Goal: Check status: Check status

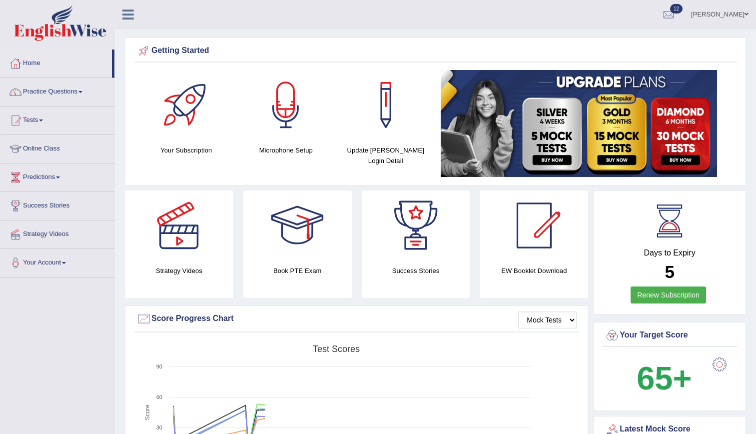
click at [683, 4] on link "12" at bounding box center [668, 13] width 30 height 26
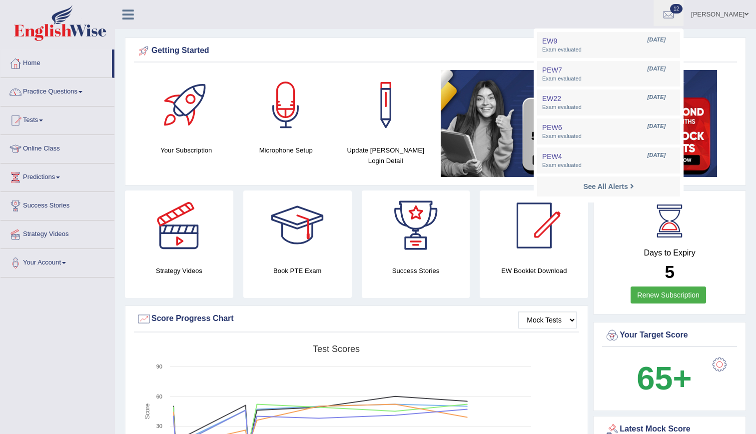
click at [683, 4] on link "12" at bounding box center [668, 13] width 30 height 26
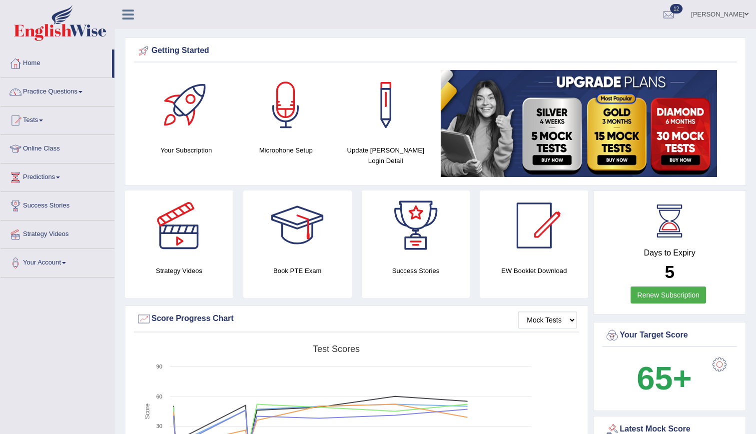
click at [653, 0] on link "12" at bounding box center [668, 13] width 30 height 26
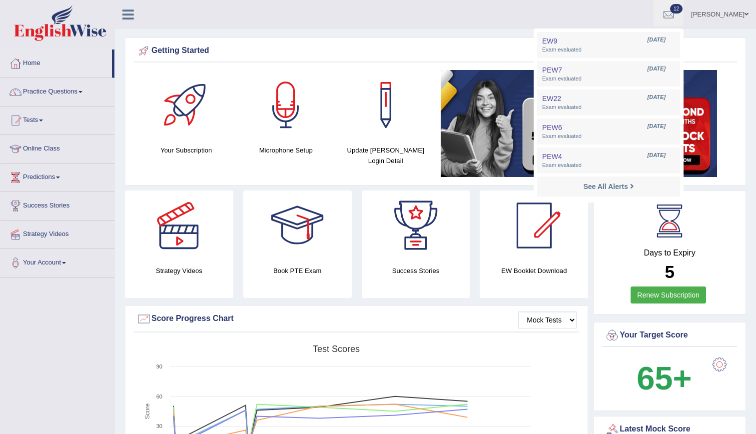
click at [653, 0] on link "12" at bounding box center [668, 13] width 30 height 26
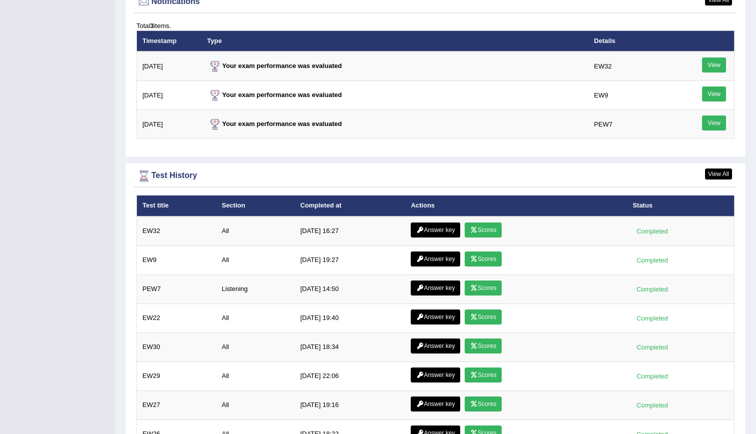
scroll to position [1239, 0]
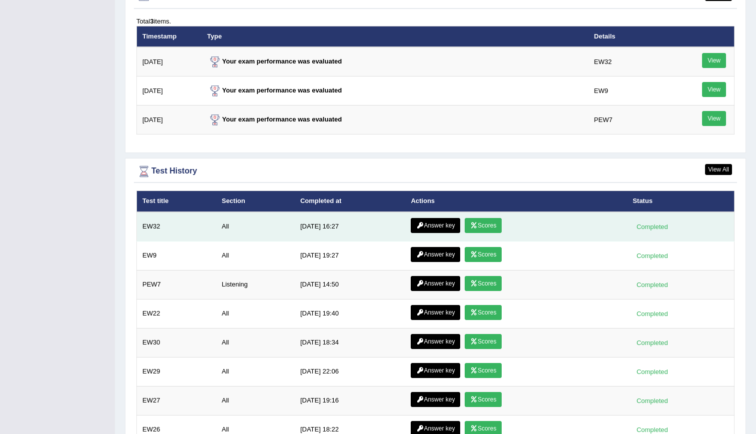
click at [490, 220] on link "Scores" at bounding box center [483, 225] width 37 height 15
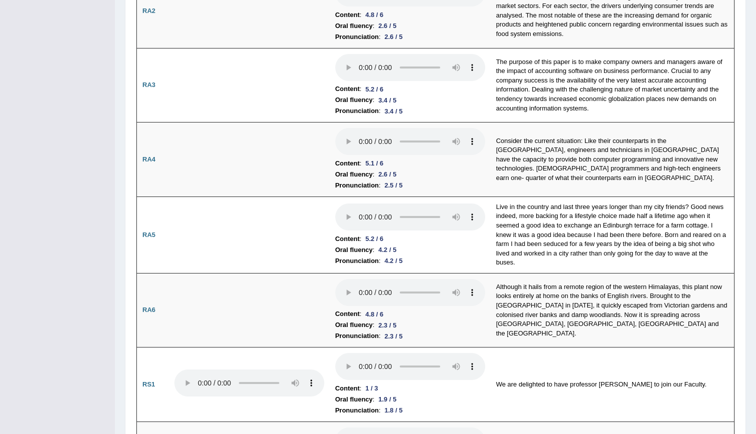
scroll to position [102, 0]
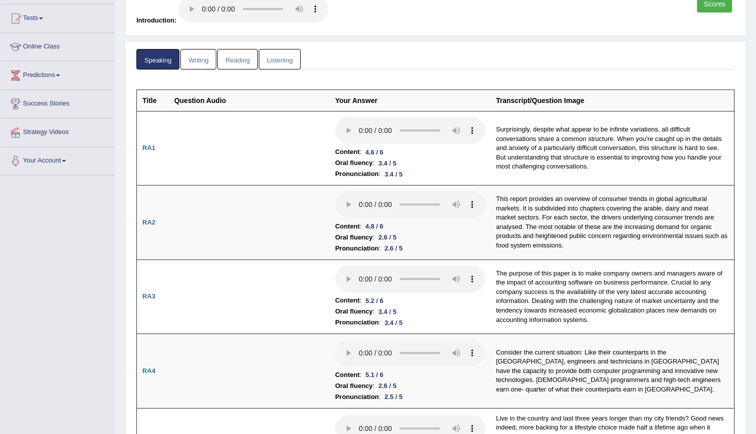
click at [204, 65] on link "Writing" at bounding box center [198, 59] width 36 height 20
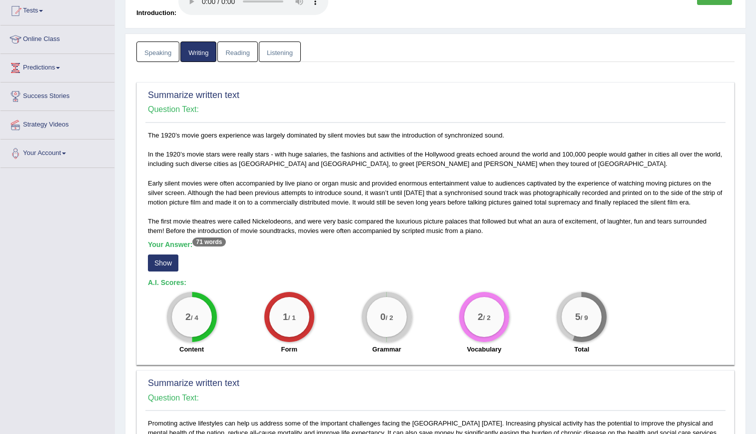
scroll to position [0, 0]
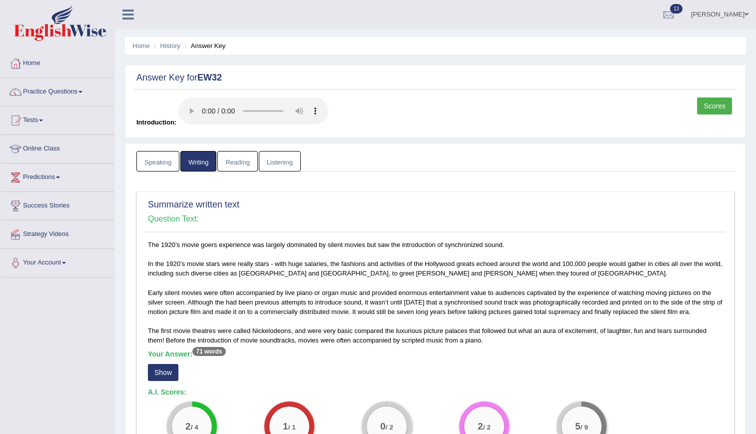
click at [245, 168] on link "Reading" at bounding box center [237, 161] width 40 height 20
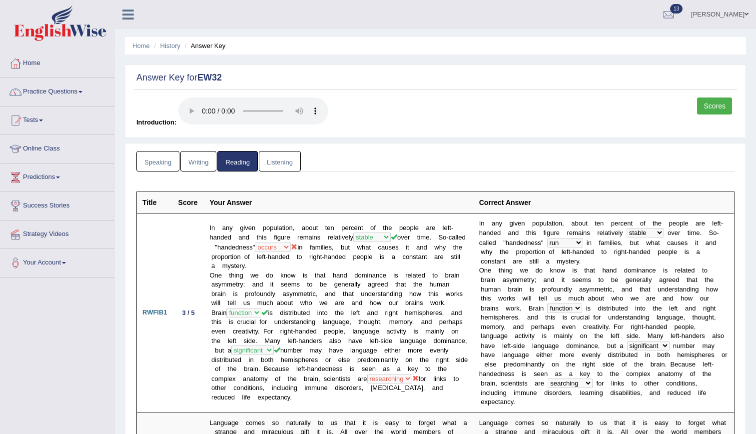
click at [276, 163] on link "Listening" at bounding box center [280, 161] width 42 height 20
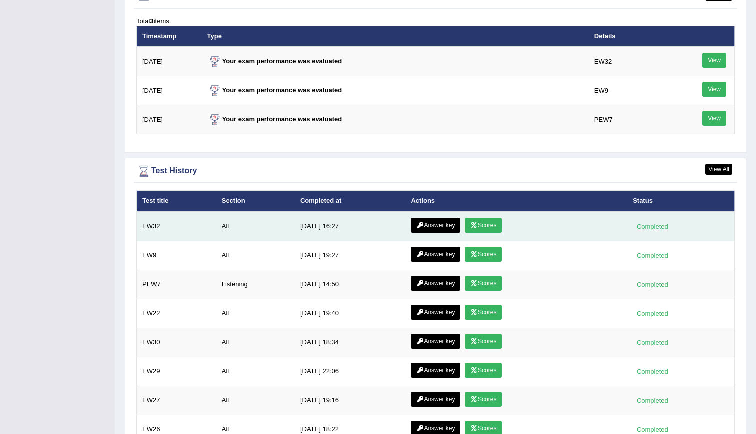
click at [481, 226] on link "Scores" at bounding box center [483, 225] width 37 height 15
click at [445, 220] on link "Answer key" at bounding box center [435, 225] width 49 height 15
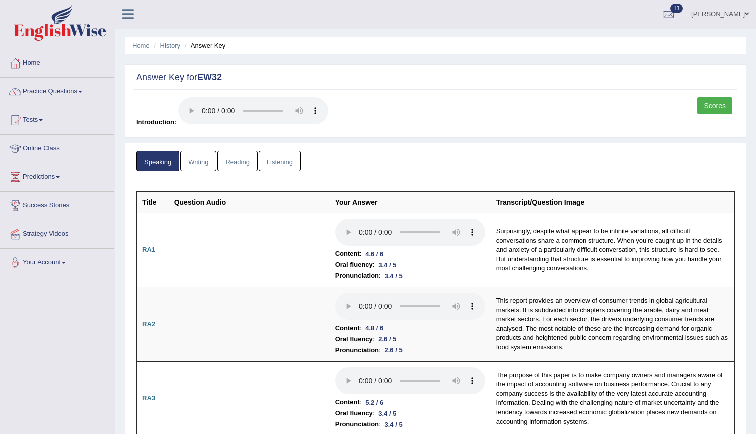
click at [239, 159] on link "Reading" at bounding box center [237, 161] width 40 height 20
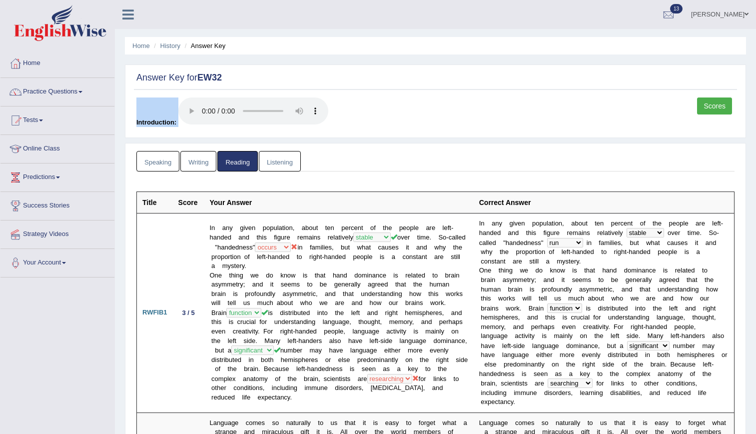
drag, startPoint x: 277, startPoint y: 146, endPoint x: 270, endPoint y: 66, distance: 80.2
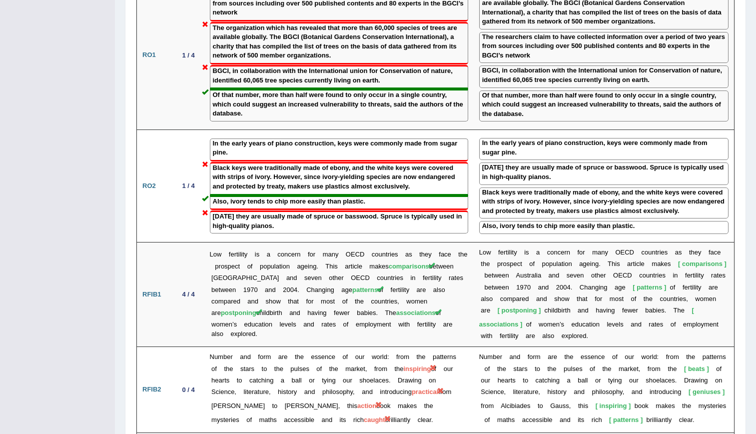
scroll to position [1077, 0]
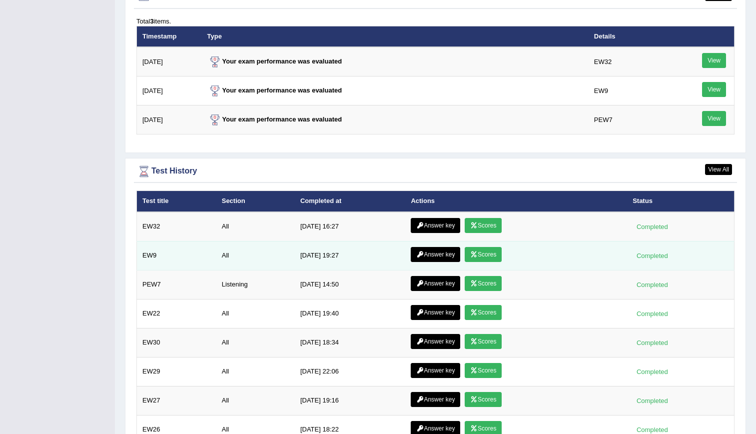
click at [491, 258] on link "Scores" at bounding box center [483, 254] width 37 height 15
